Goal: Information Seeking & Learning: Learn about a topic

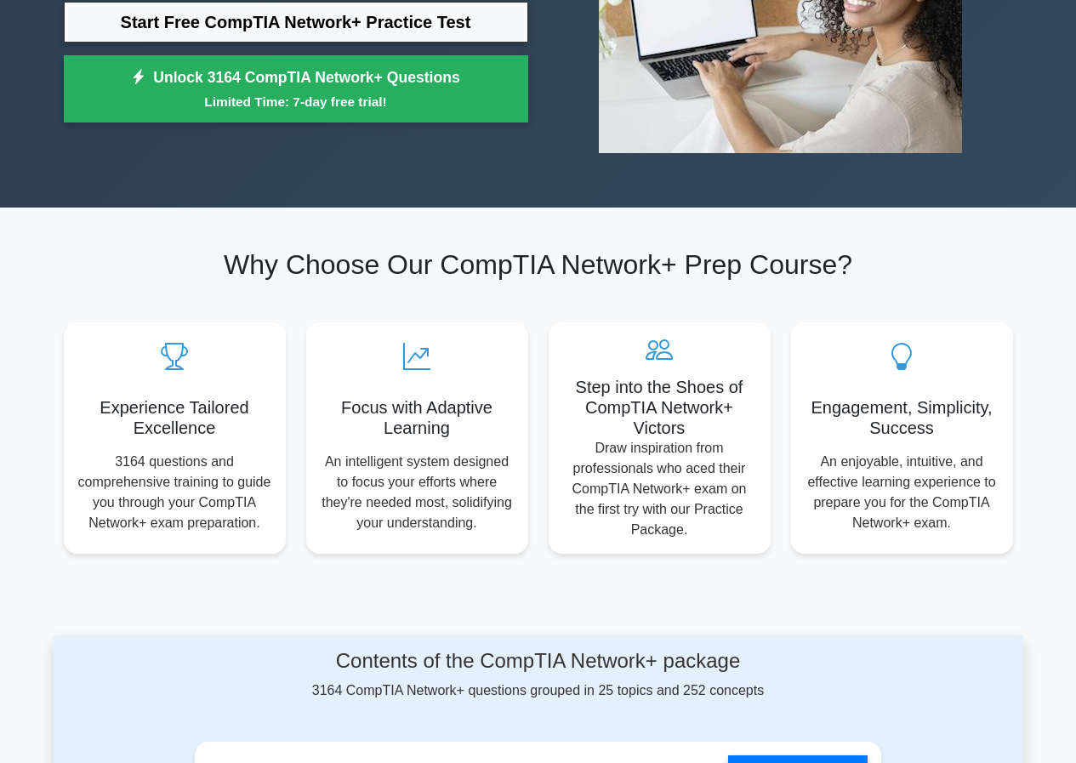
scroll to position [533, 0]
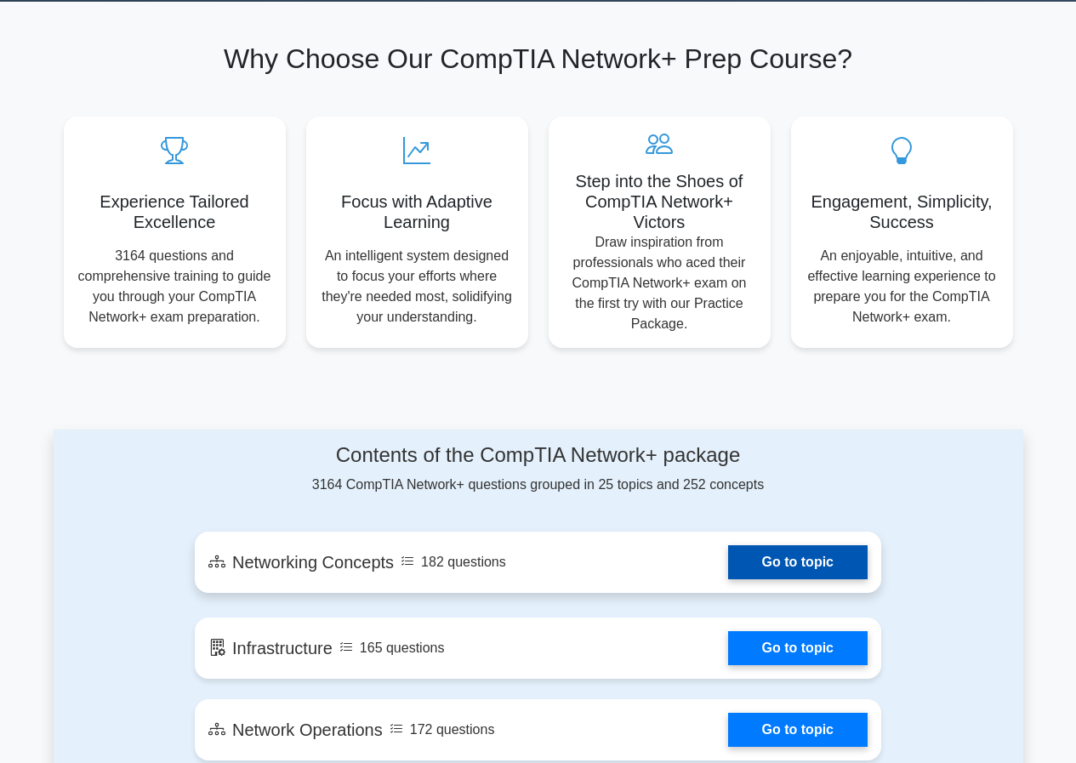
click at [827, 573] on link "Go to topic" at bounding box center [798, 562] width 140 height 34
